Goal: Check status

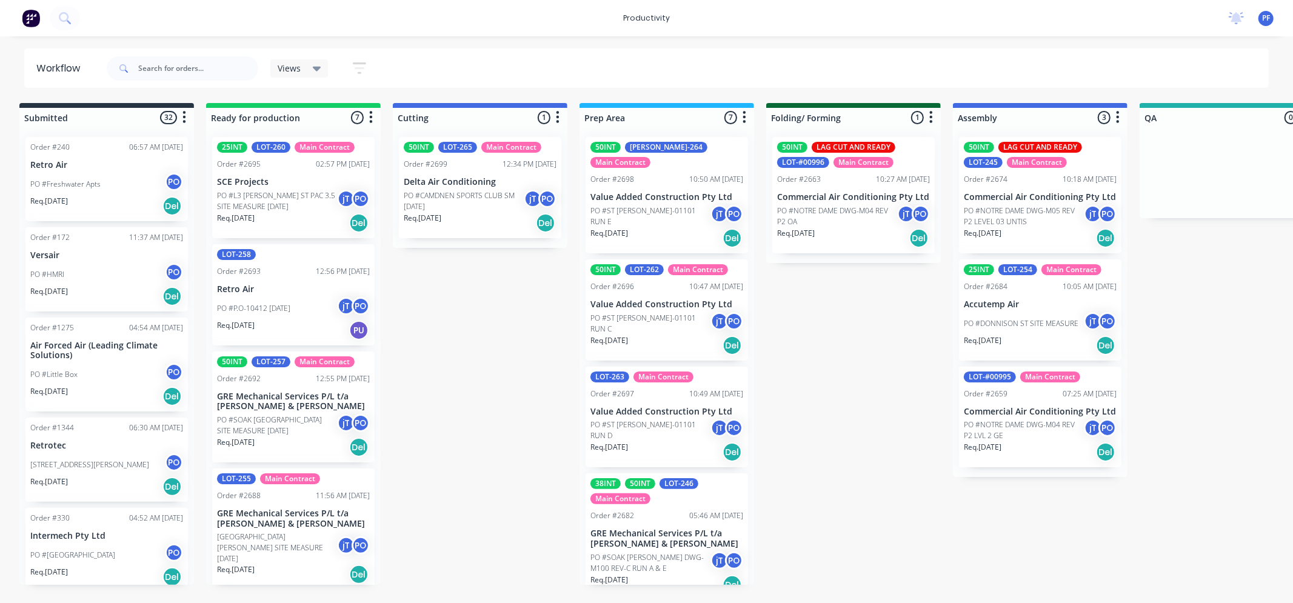
scroll to position [366, 0]
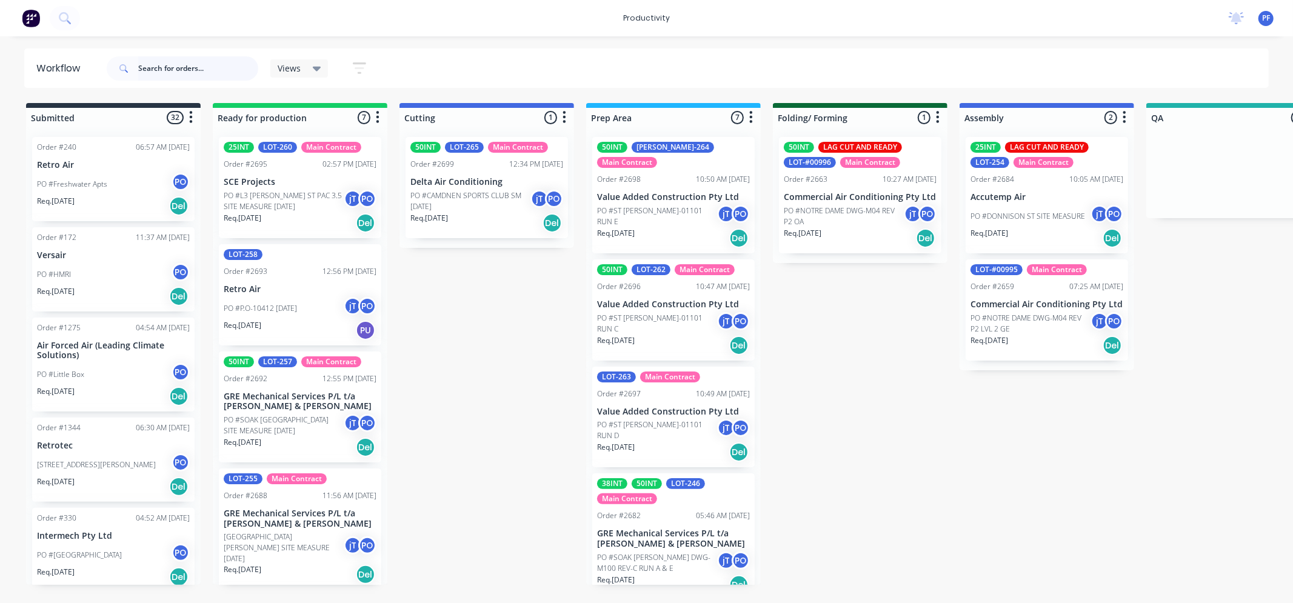
click at [184, 68] on input "text" at bounding box center [198, 68] width 120 height 24
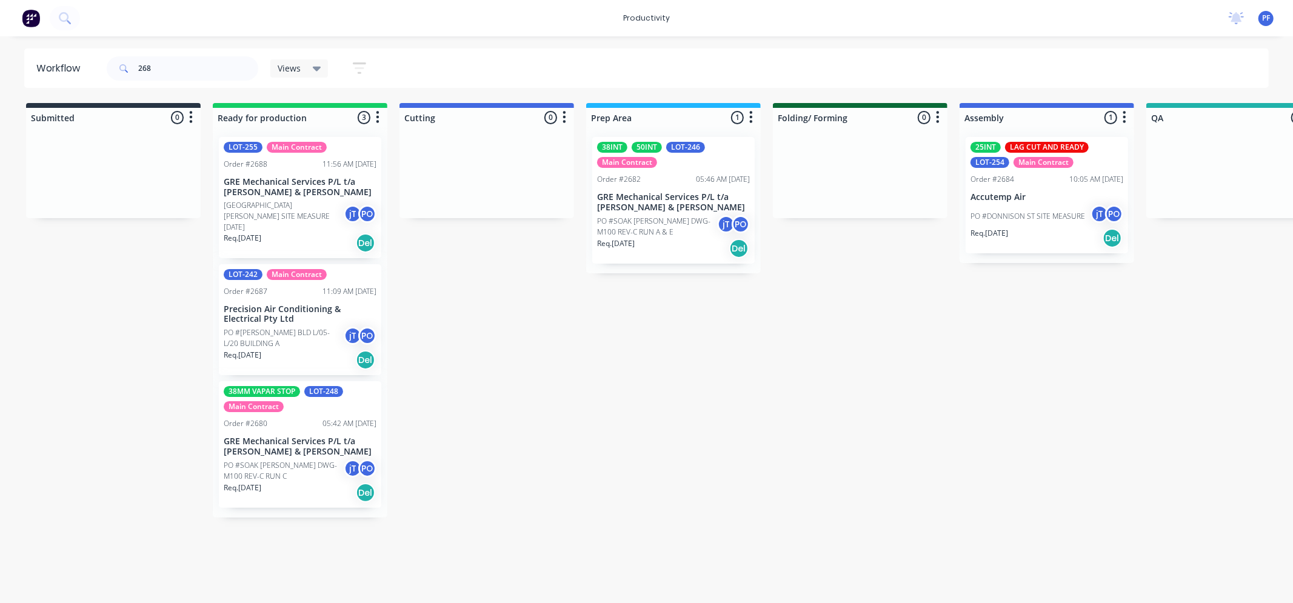
drag, startPoint x: 1007, startPoint y: 355, endPoint x: 947, endPoint y: 369, distance: 61.0
click at [175, 72] on input "268" at bounding box center [198, 68] width 120 height 24
type input "2"
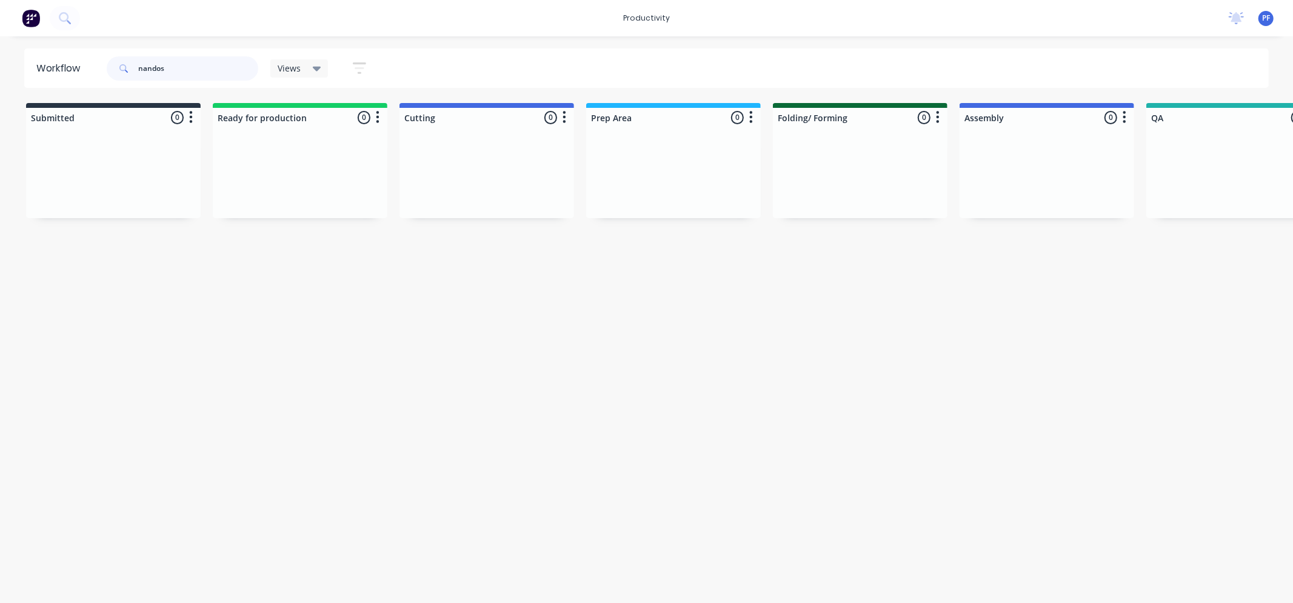
click at [182, 74] on input "nandos" at bounding box center [198, 68] width 120 height 24
type input "n"
type input "2"
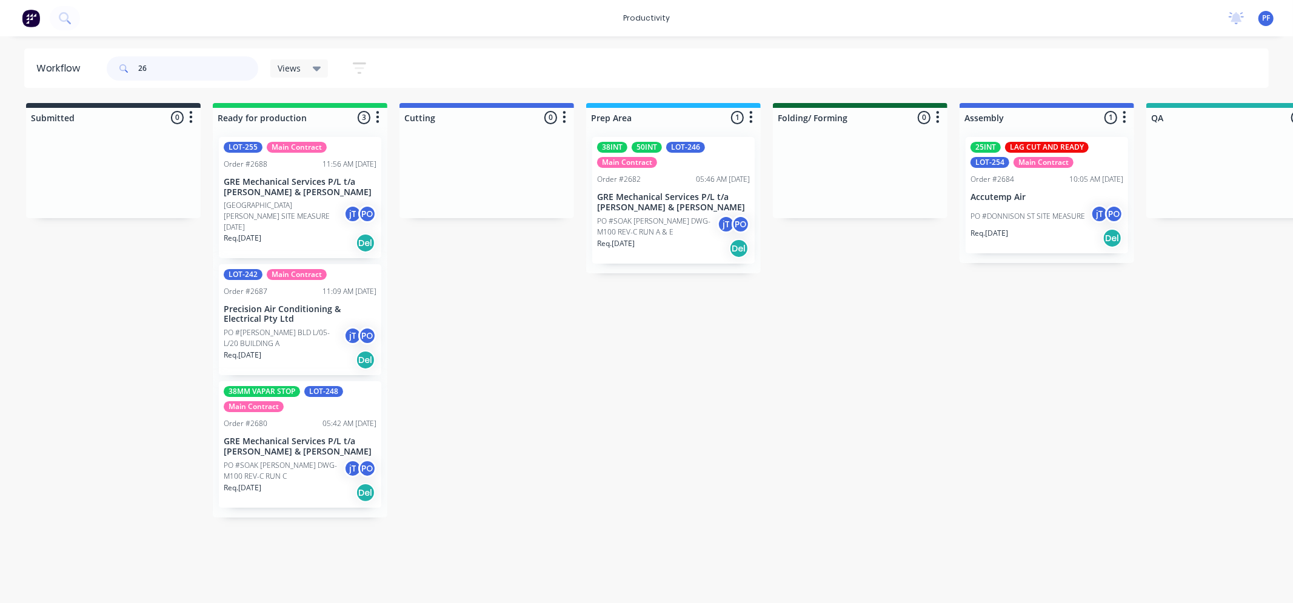
type input "267"
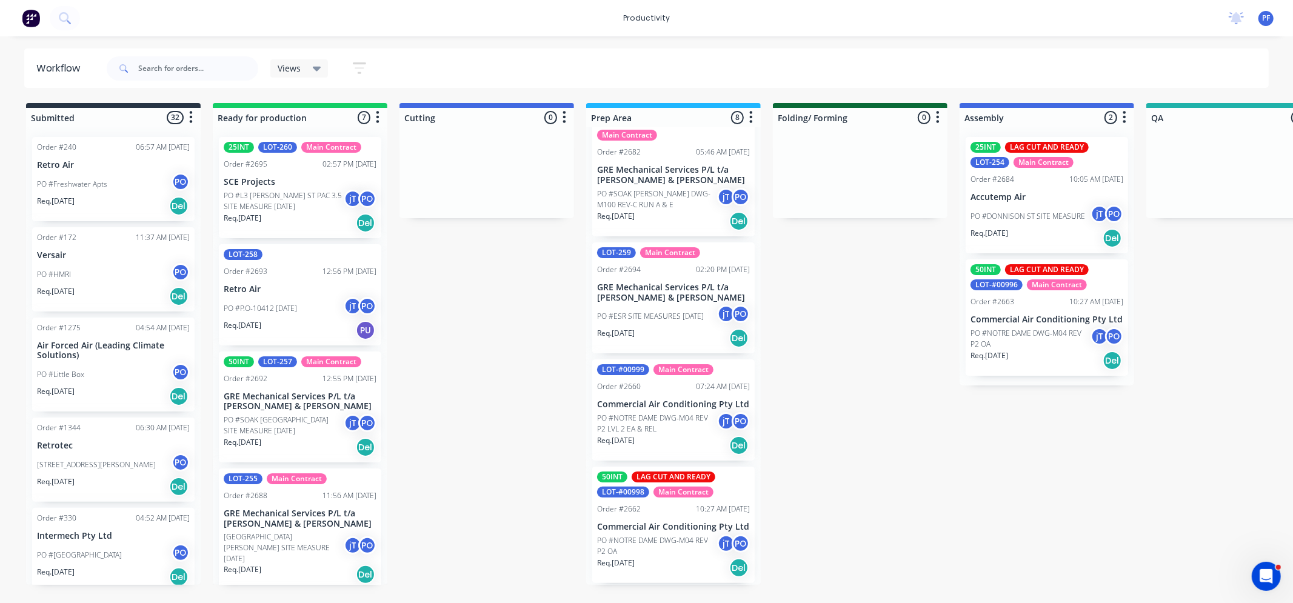
scroll to position [473, 0]
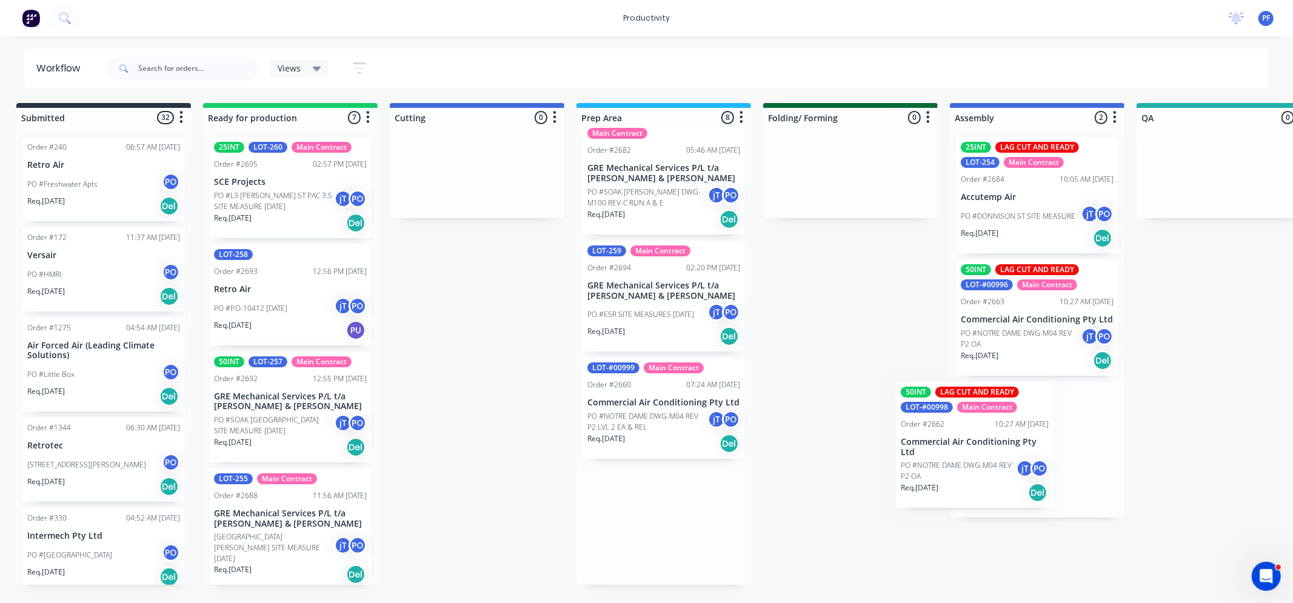
drag, startPoint x: 671, startPoint y: 512, endPoint x: 1007, endPoint y: 411, distance: 351.5
click at [1007, 411] on div "Submitted 32 Order #240 06:57 AM [DATE] Retro Air PO #Freshwater Apts PO Req. […" at bounding box center [1168, 344] width 2374 height 482
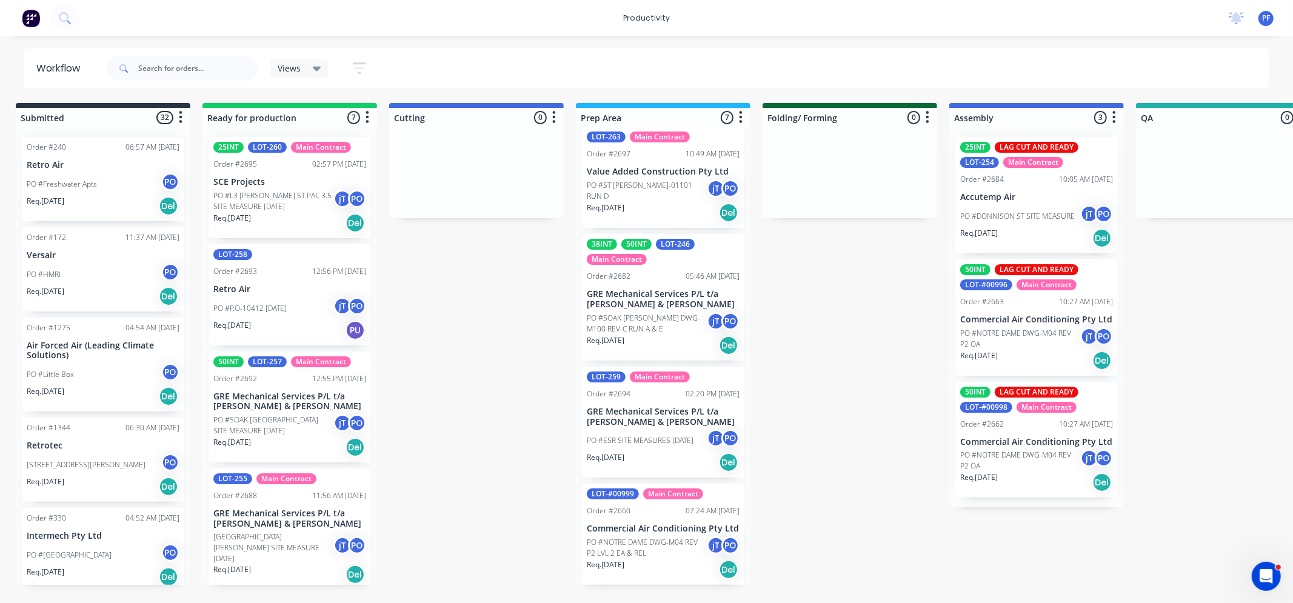
scroll to position [341, 0]
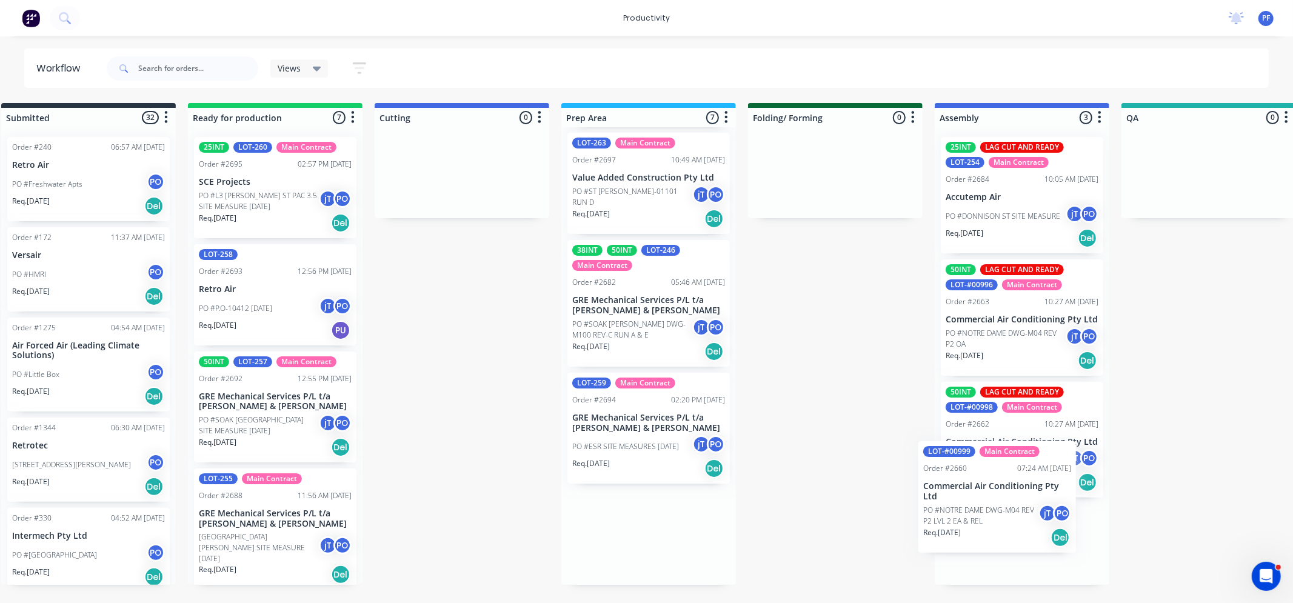
drag, startPoint x: 634, startPoint y: 524, endPoint x: 970, endPoint y: 511, distance: 336.2
click at [970, 511] on div "Submitted 32 Order #240 06:57 AM [DATE] Retro Air PO #Freshwater Apts PO Req. […" at bounding box center [1153, 344] width 2374 height 482
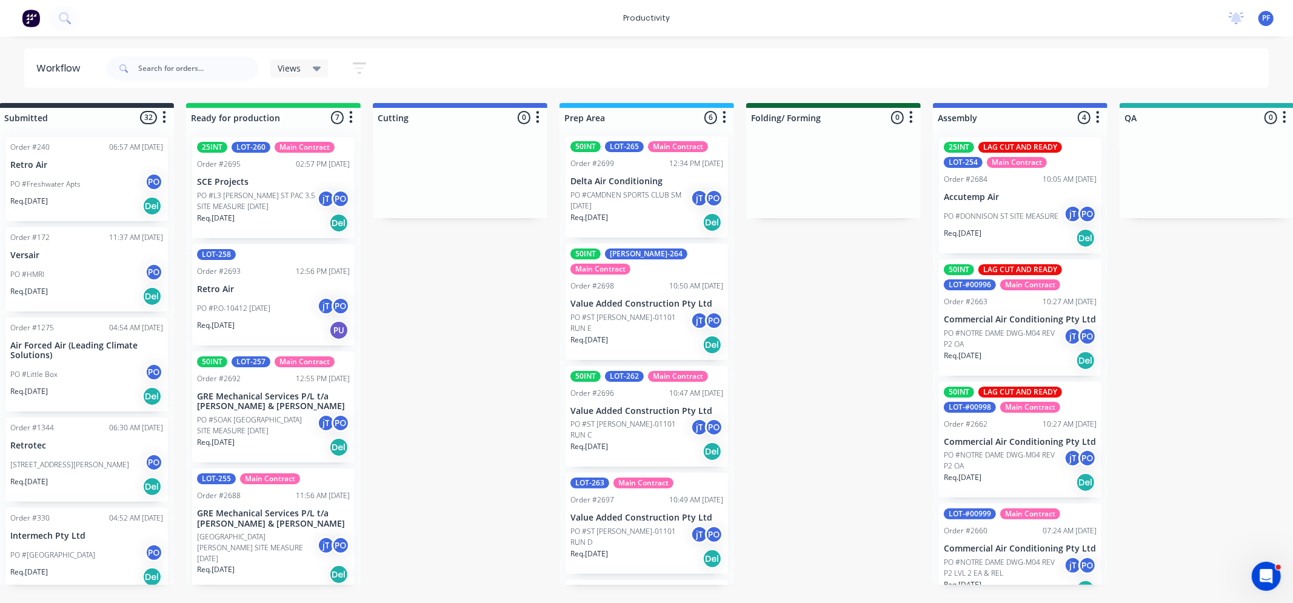
scroll to position [0, 0]
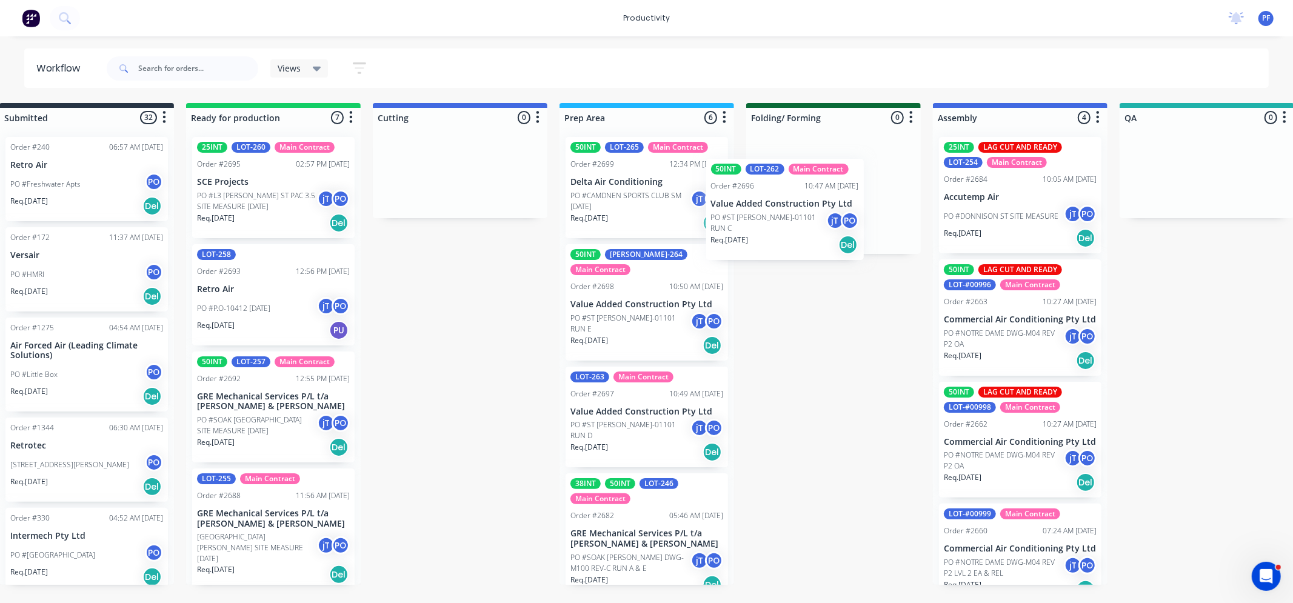
drag, startPoint x: 651, startPoint y: 411, endPoint x: 799, endPoint y: 210, distance: 249.7
click at [797, 210] on div "Submitted 32 Order #240 06:57 AM [DATE] Retro Air PO #Freshwater Apts PO Req. […" at bounding box center [1151, 344] width 2374 height 482
